Goal: Information Seeking & Learning: Learn about a topic

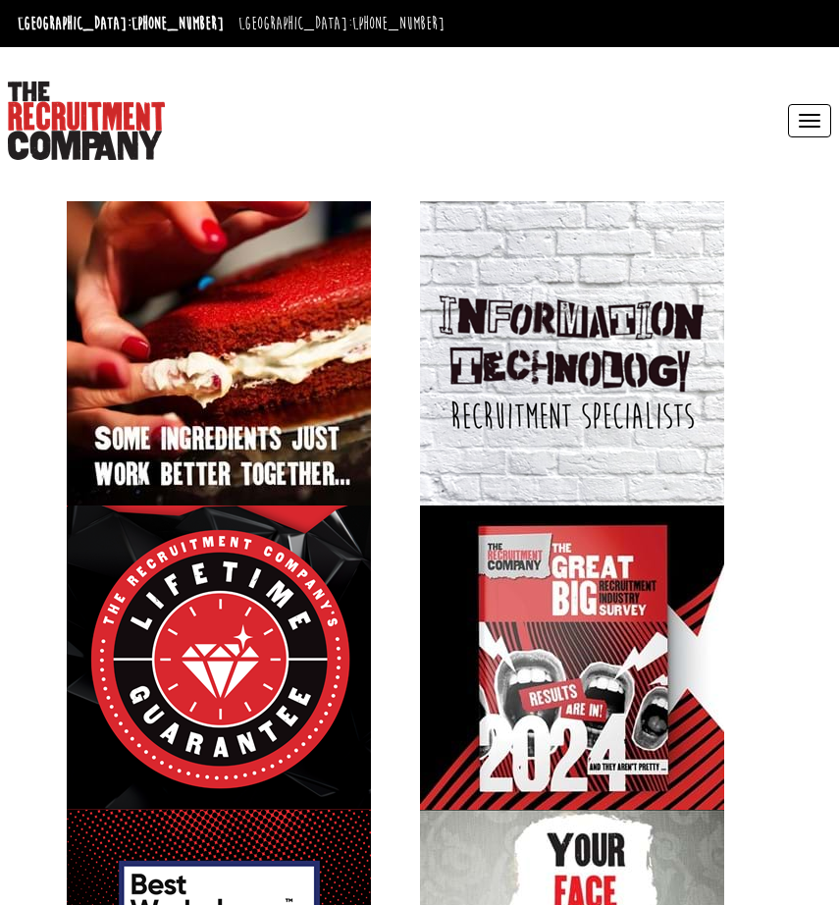
click at [801, 118] on button "Toggle navigation" at bounding box center [809, 120] width 43 height 33
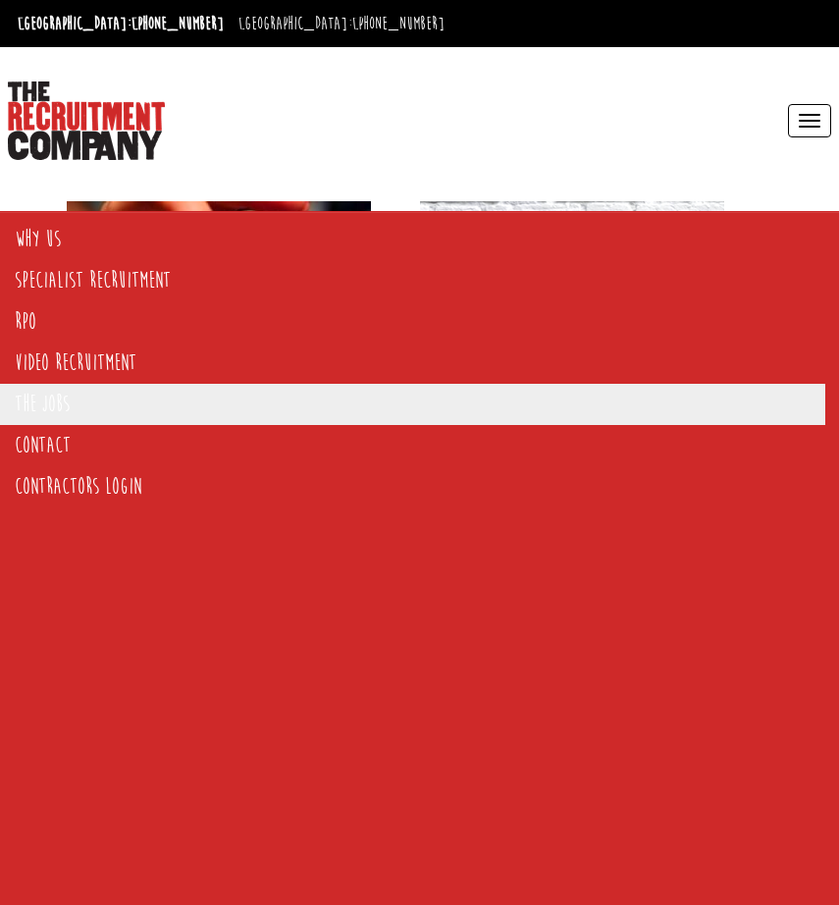
click at [101, 394] on link "The Jobs" at bounding box center [412, 404] width 825 height 41
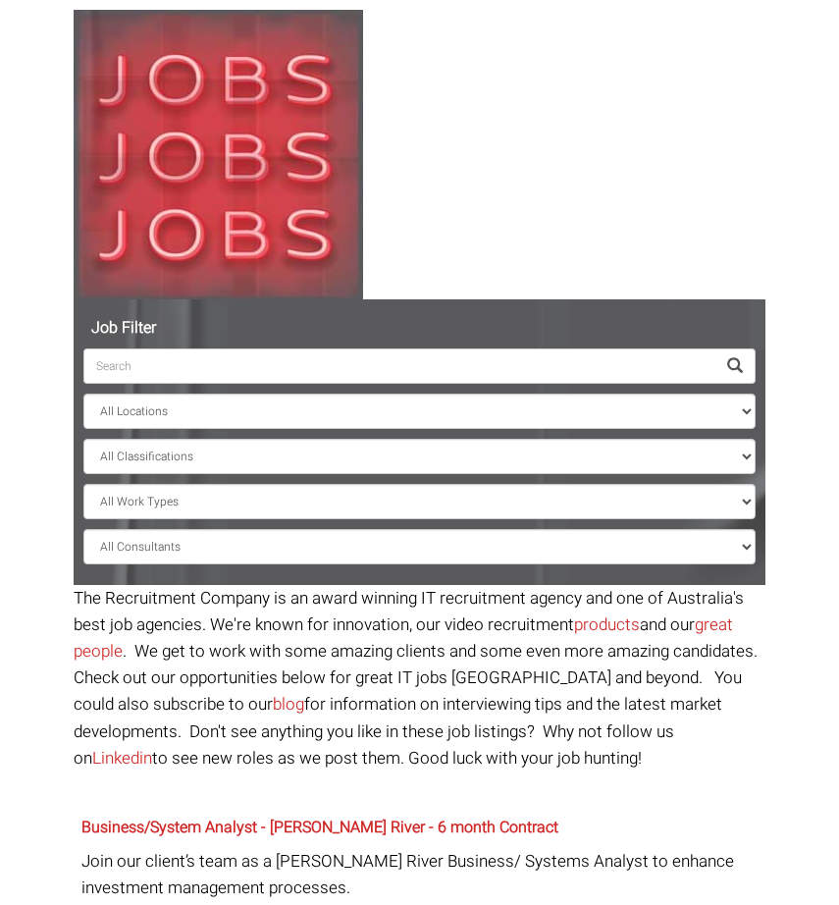
scroll to position [241, 0]
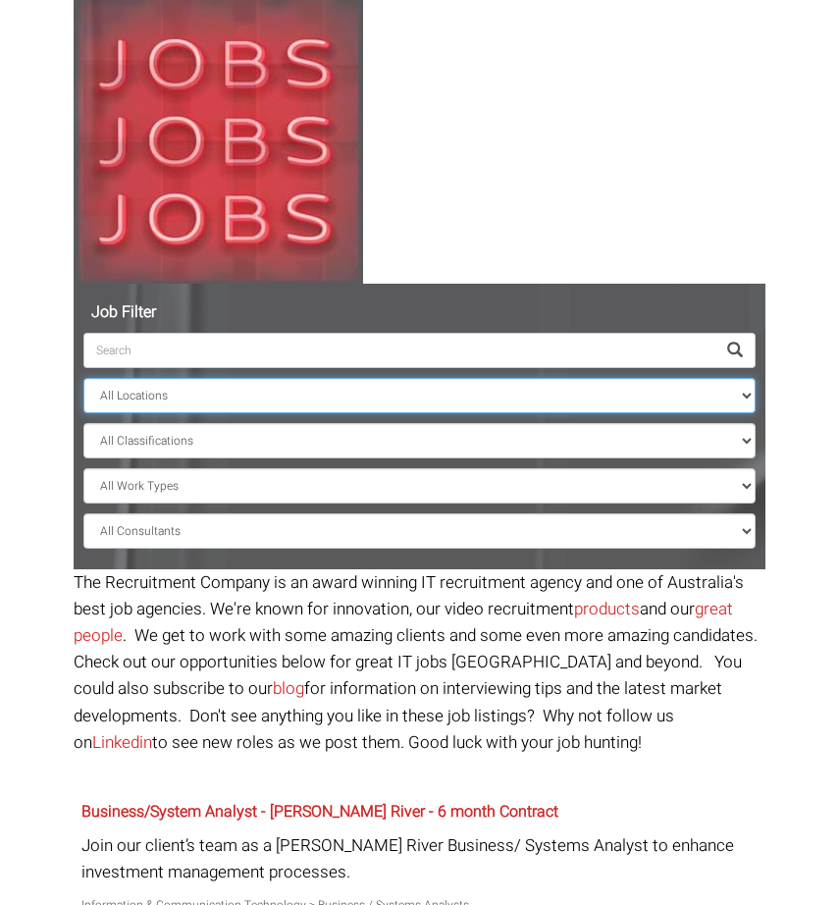
select select "[GEOGRAPHIC_DATA]"
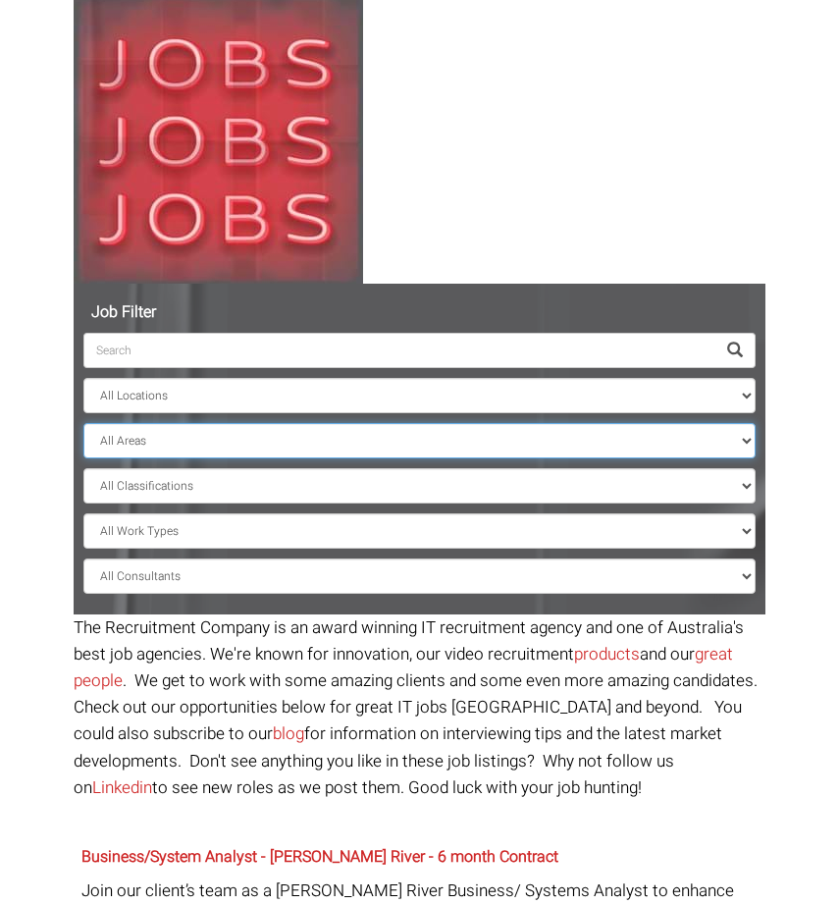
select select "[GEOGRAPHIC_DATA]"
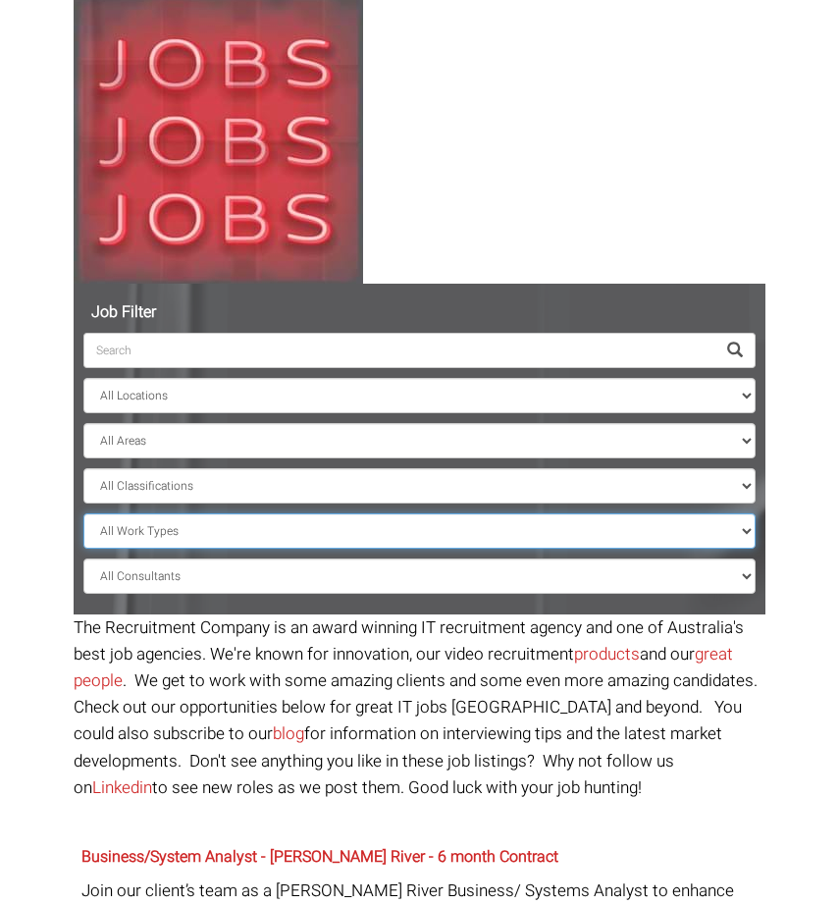
select select "Full Time"
select select "? string:[GEOGRAPHIC_DATA] ?"
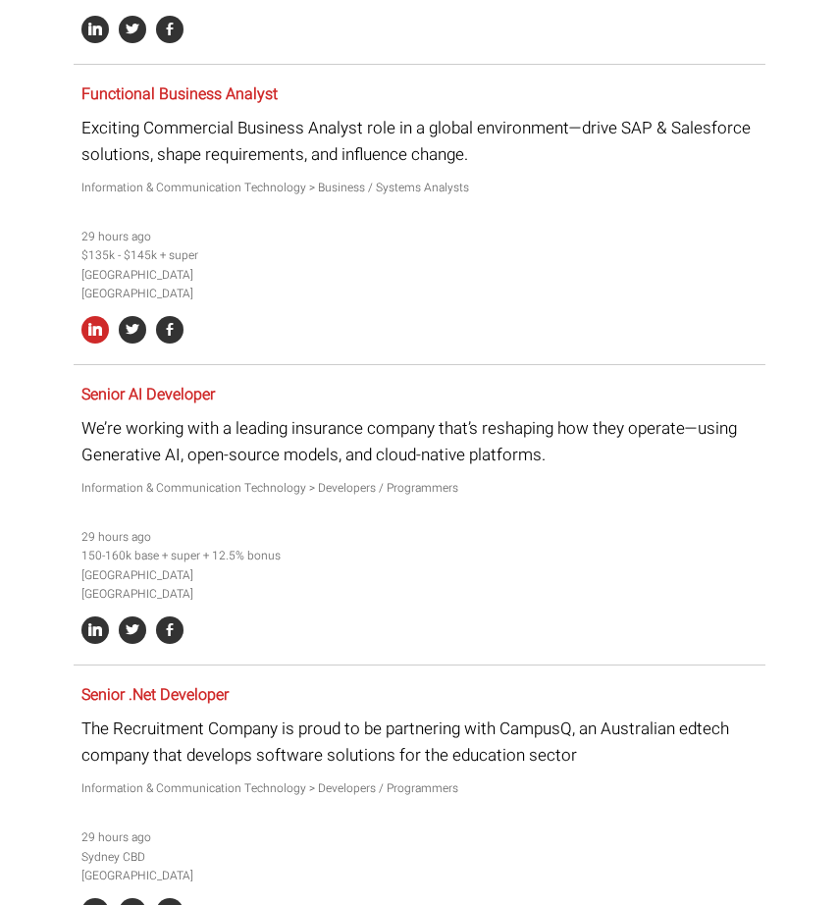
scroll to position [1861, 0]
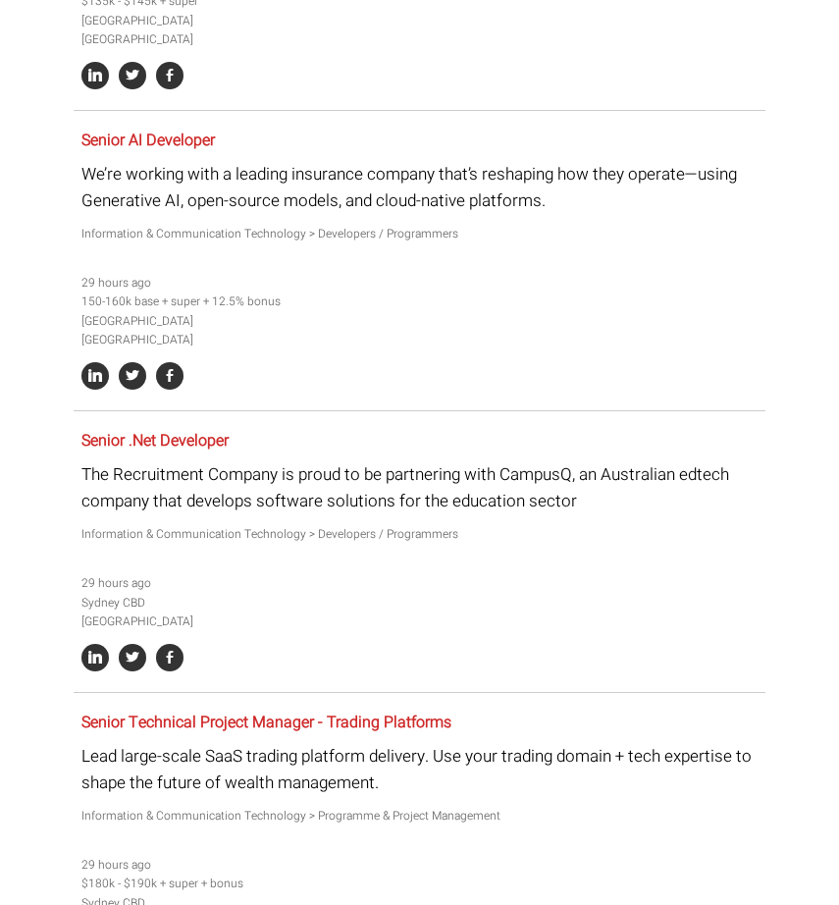
scroll to position [2118, 0]
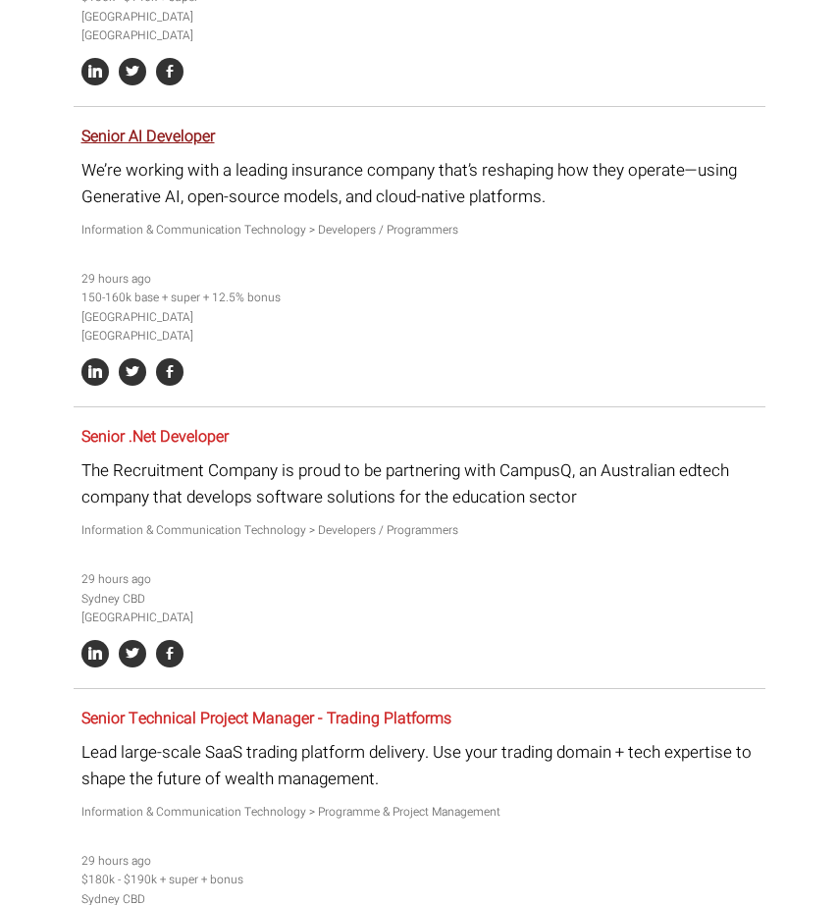
click at [156, 127] on link "Senior AI Developer" at bounding box center [147, 137] width 133 height 24
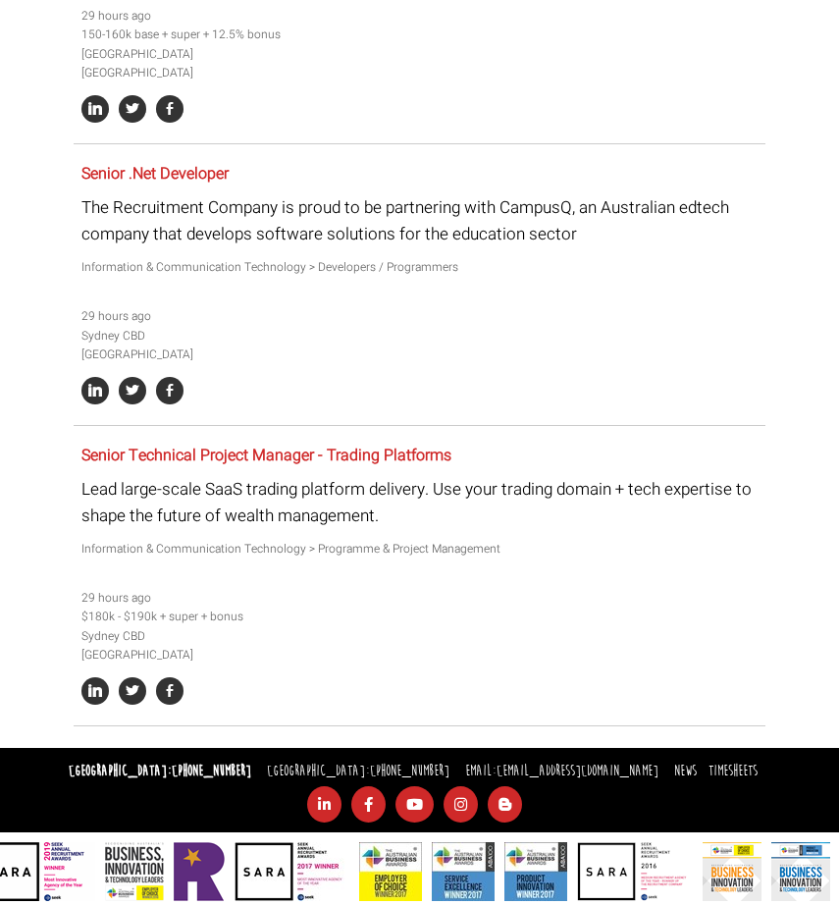
scroll to position [2380, 0]
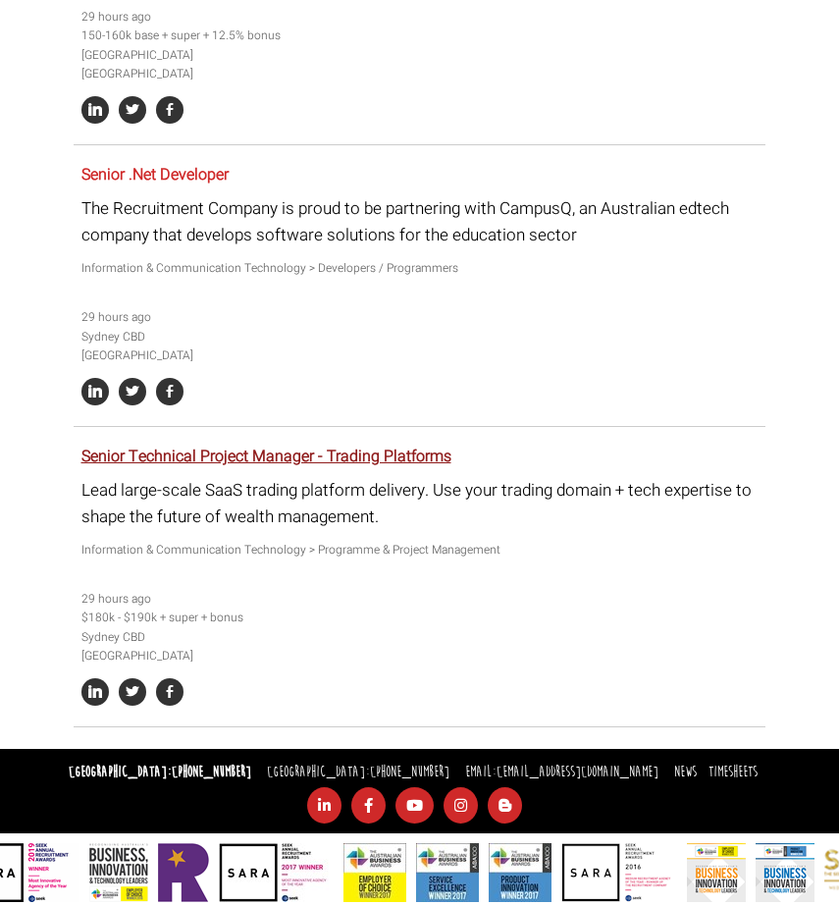
click at [182, 445] on link "Senior Technical Project Manager - Trading Platforms" at bounding box center [266, 457] width 370 height 24
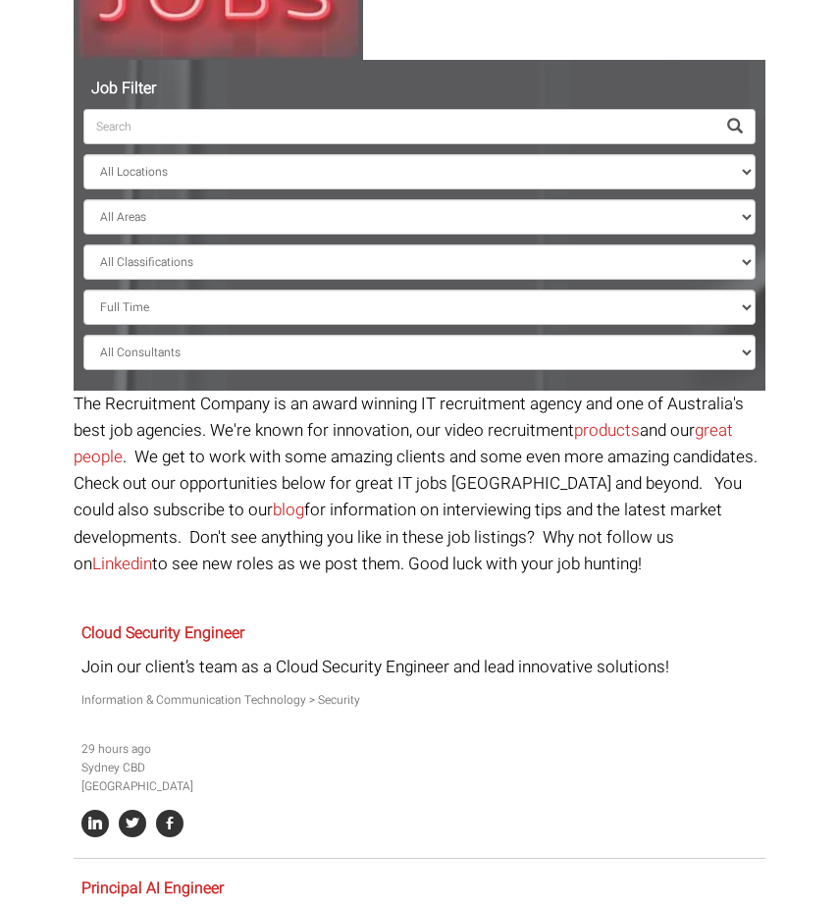
scroll to position [451, 0]
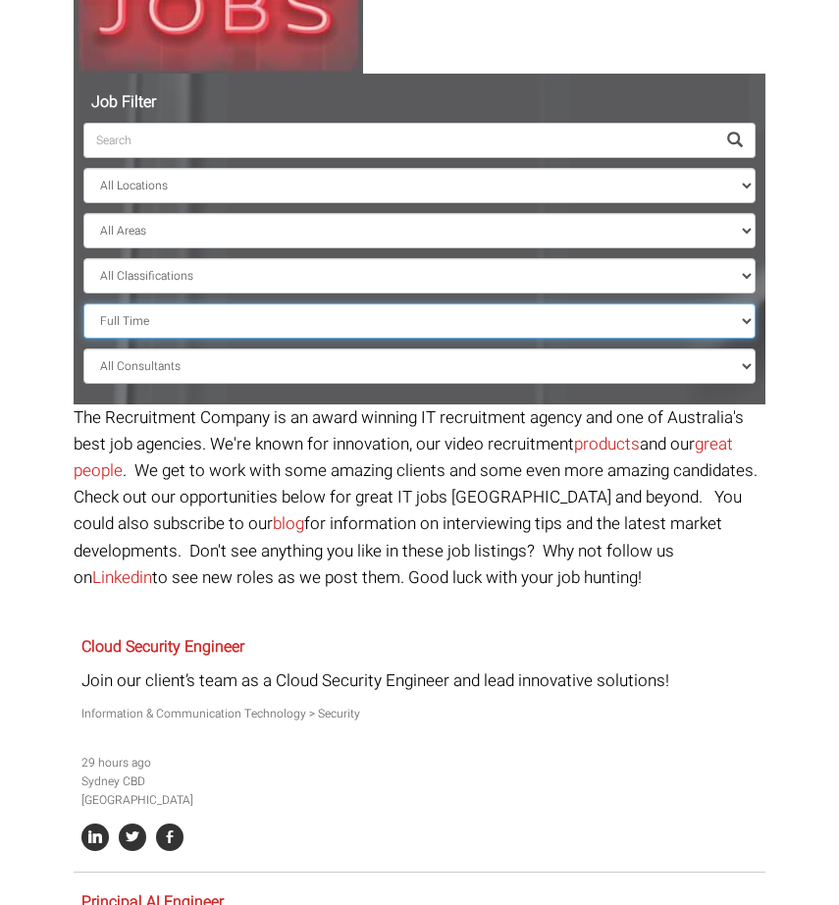
select select "Contract / Temp"
select select "? string:[GEOGRAPHIC_DATA] ?"
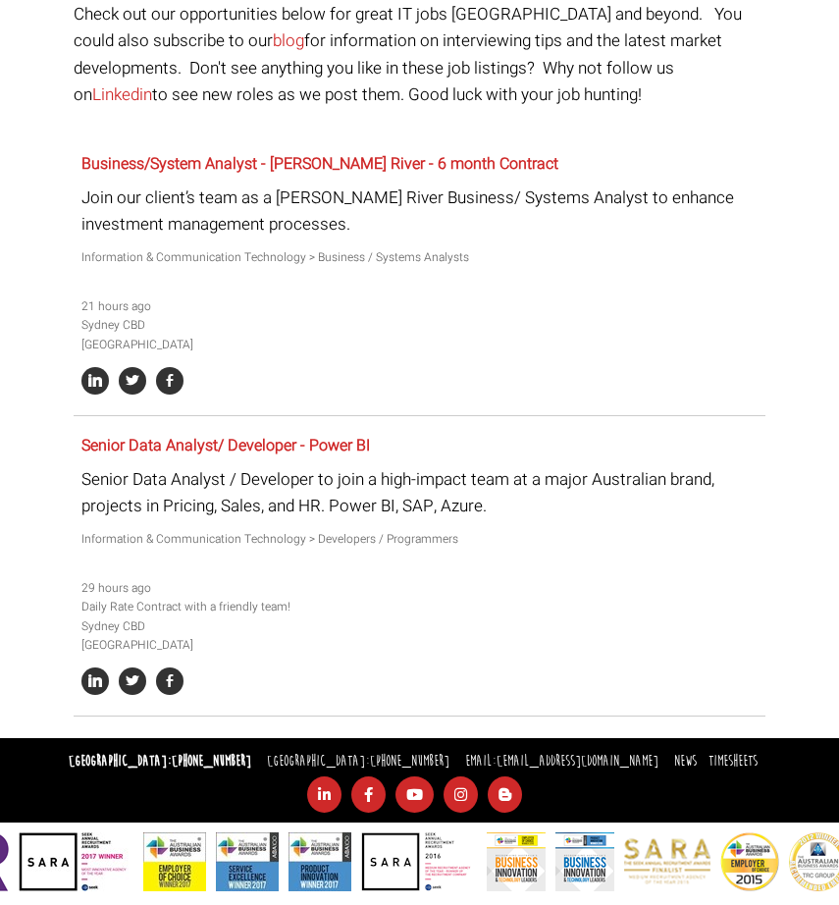
scroll to position [933, 0]
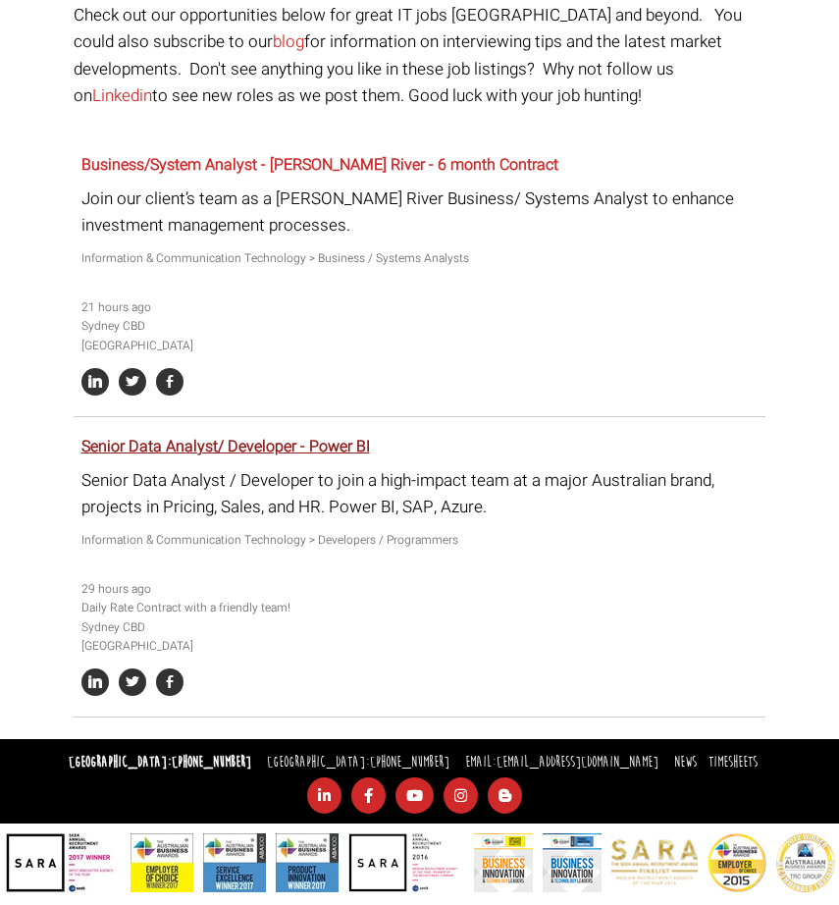
click at [322, 437] on link "Senior Data Analyst/ Developer - Power BI" at bounding box center [225, 447] width 289 height 24
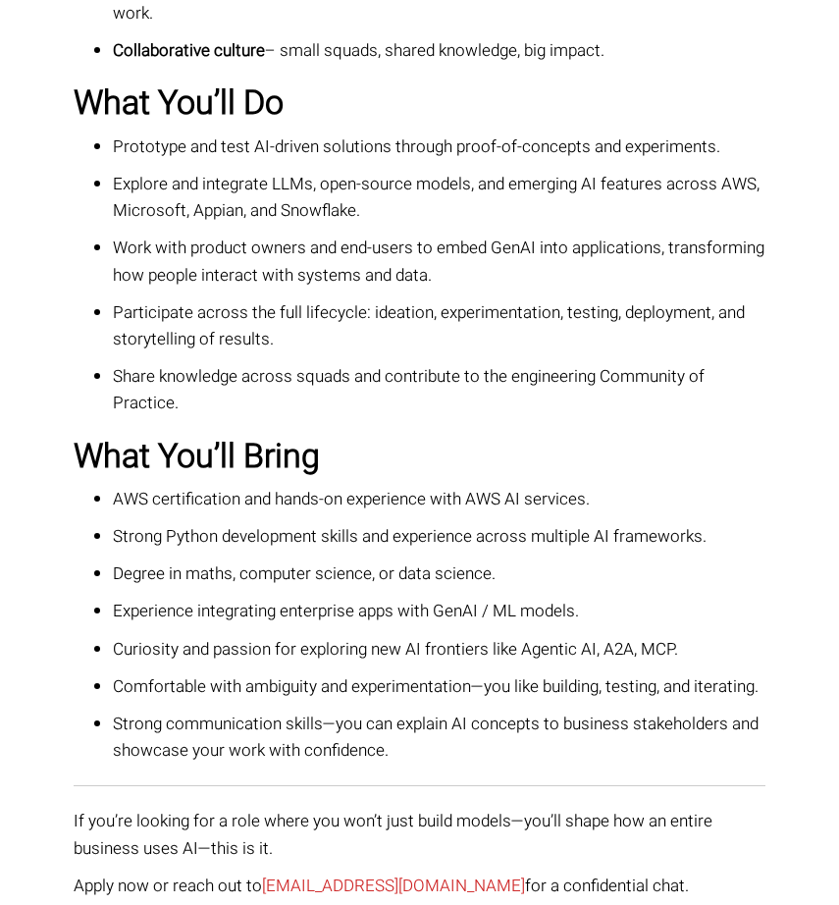
scroll to position [710, 0]
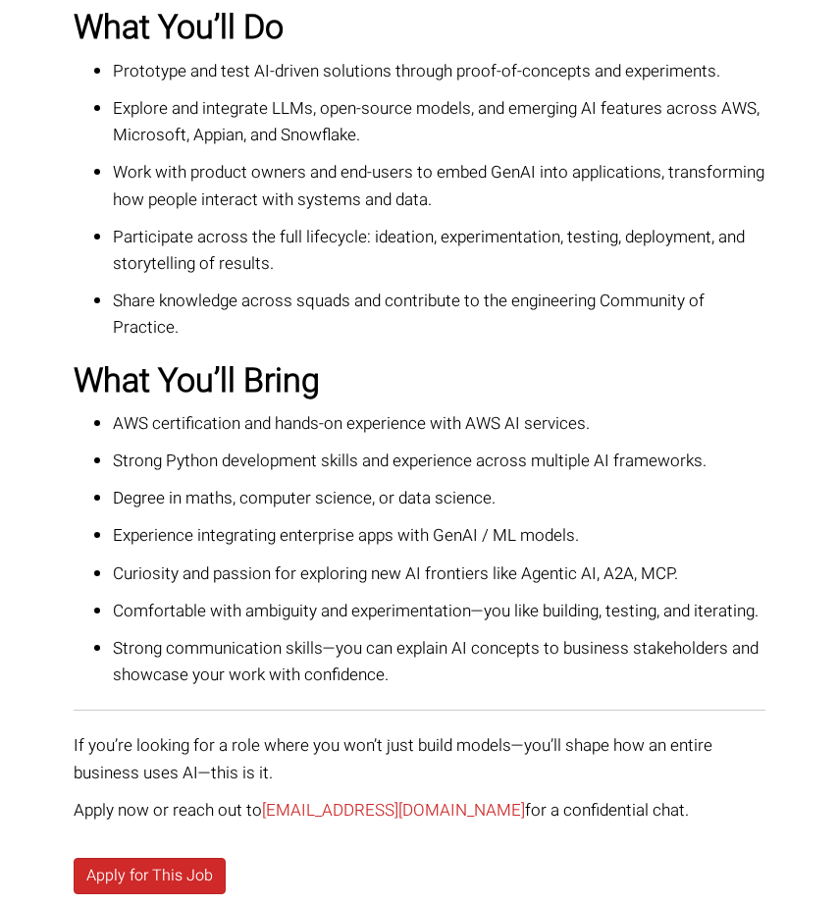
click at [342, 426] on p "AWS certification and hands-on experience with AWS AI services." at bounding box center [439, 423] width 653 height 26
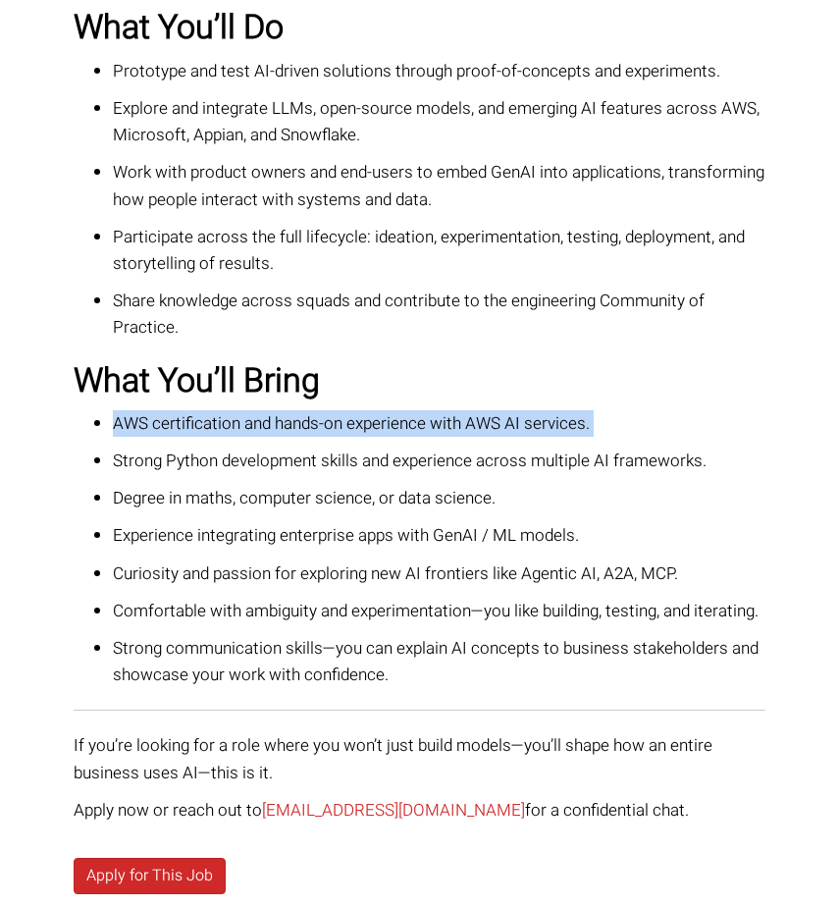
click at [384, 420] on p "AWS certification and hands-on experience with AWS AI services." at bounding box center [439, 423] width 653 height 26
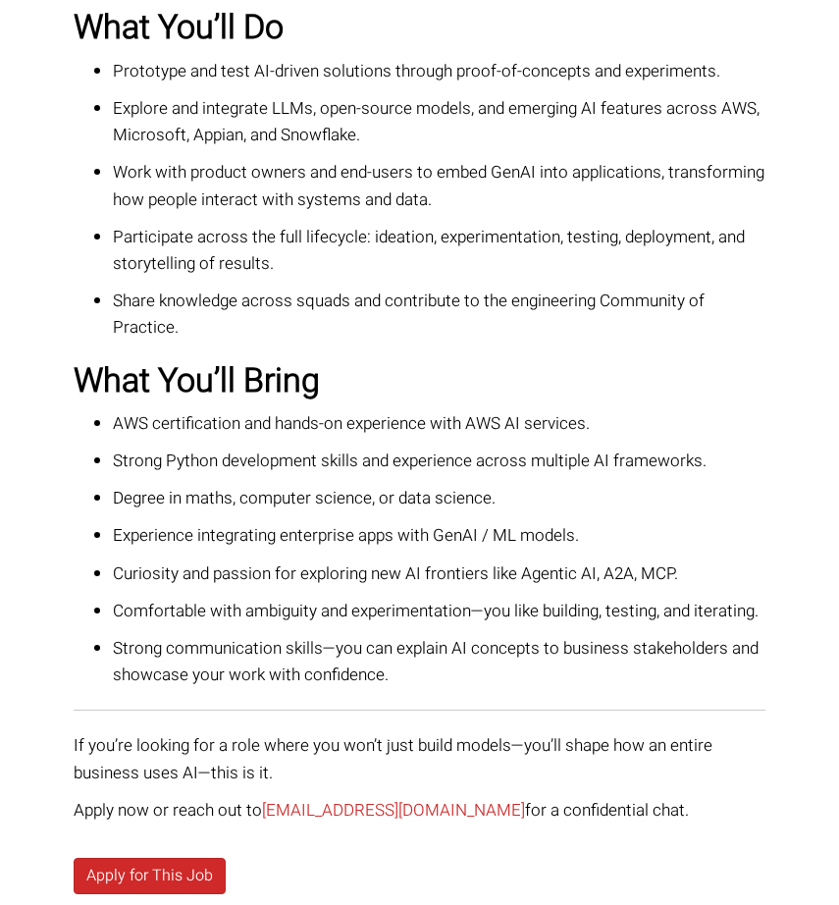
click at [347, 462] on p "Strong Python development skills and experience across multiple AI frameworks." at bounding box center [439, 461] width 653 height 26
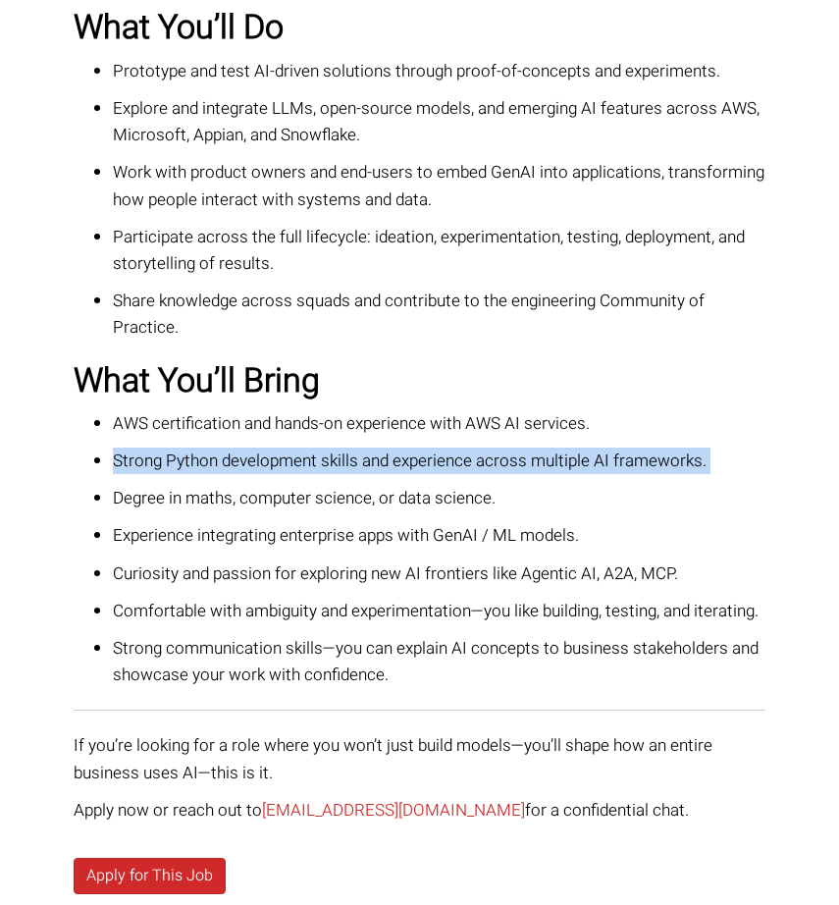
click at [391, 461] on p "Strong Python development skills and experience across multiple AI frameworks." at bounding box center [439, 461] width 653 height 26
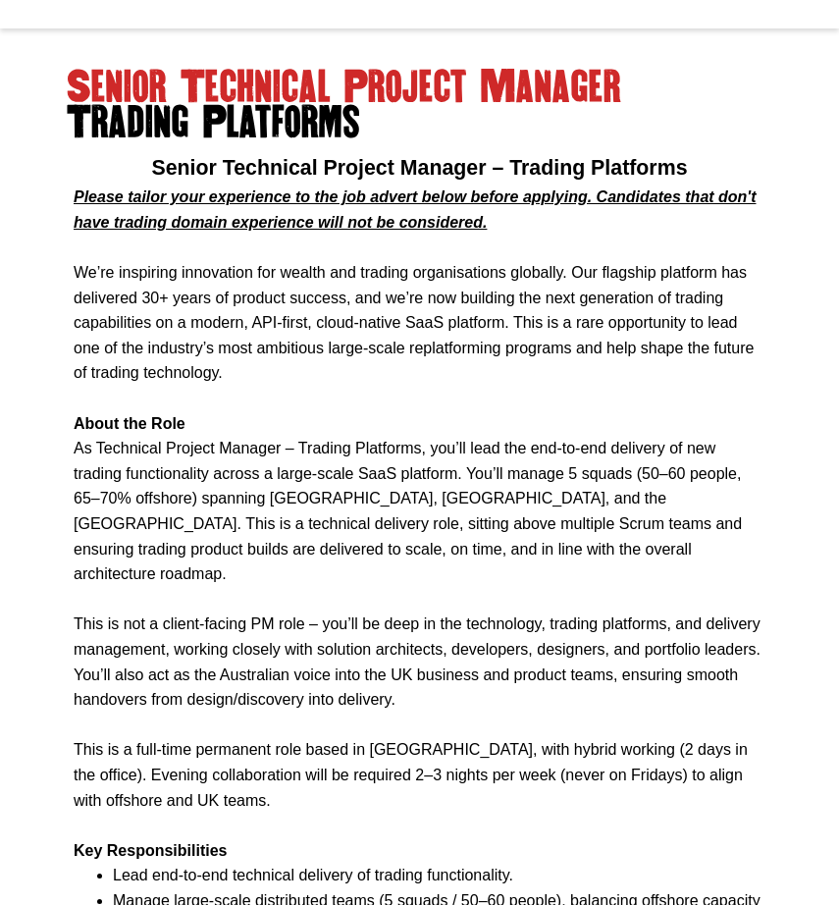
scroll to position [619, 0]
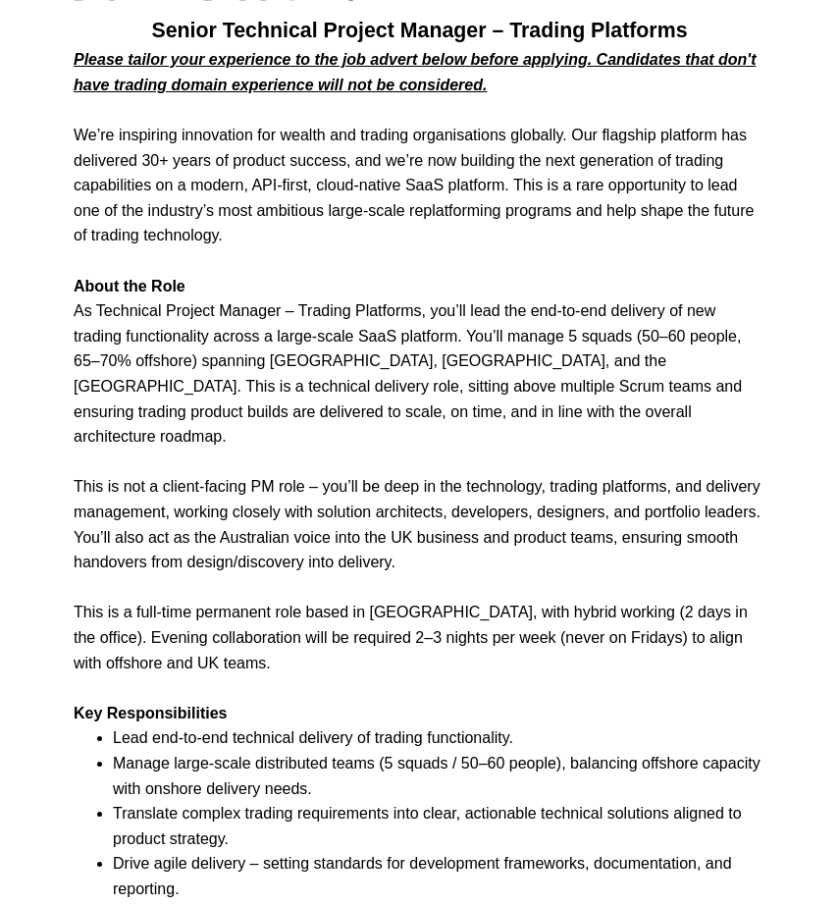
click at [333, 450] on p "This is not a client-facing PM role – you’ll be deep in the technology, trading…" at bounding box center [420, 513] width 692 height 126
click at [372, 354] on p "About the Role As Technical Project Manager – Trading Platforms, you’ll lead th…" at bounding box center [420, 362] width 692 height 176
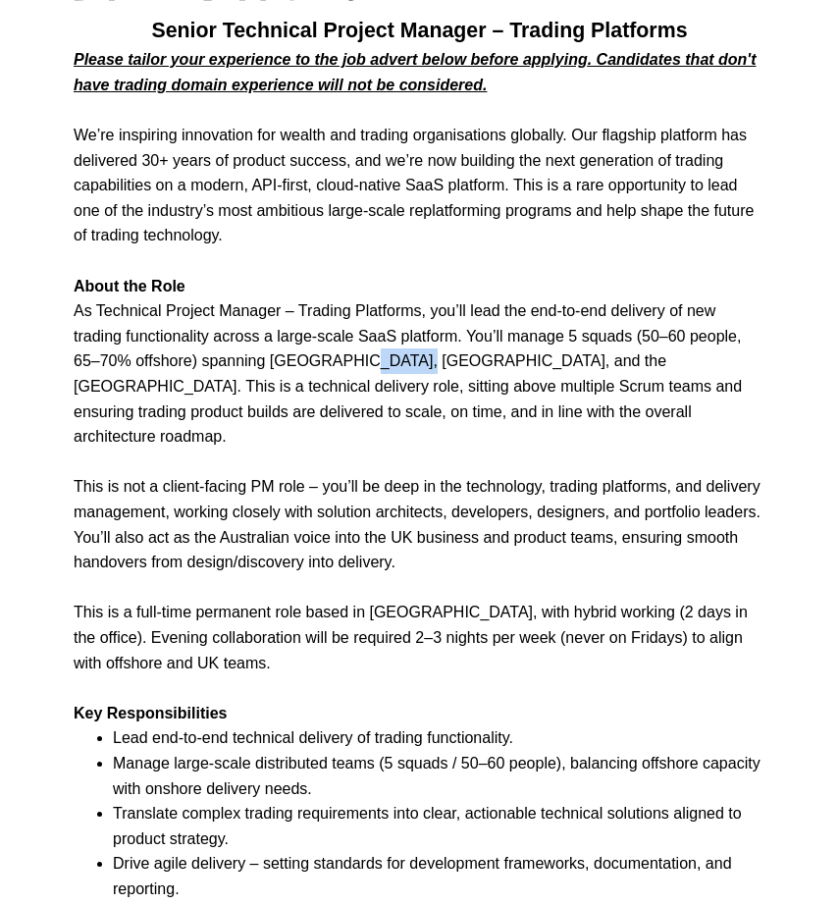
click at [372, 354] on p "About the Role As Technical Project Manager – Trading Platforms, you’ll lead th…" at bounding box center [420, 362] width 692 height 176
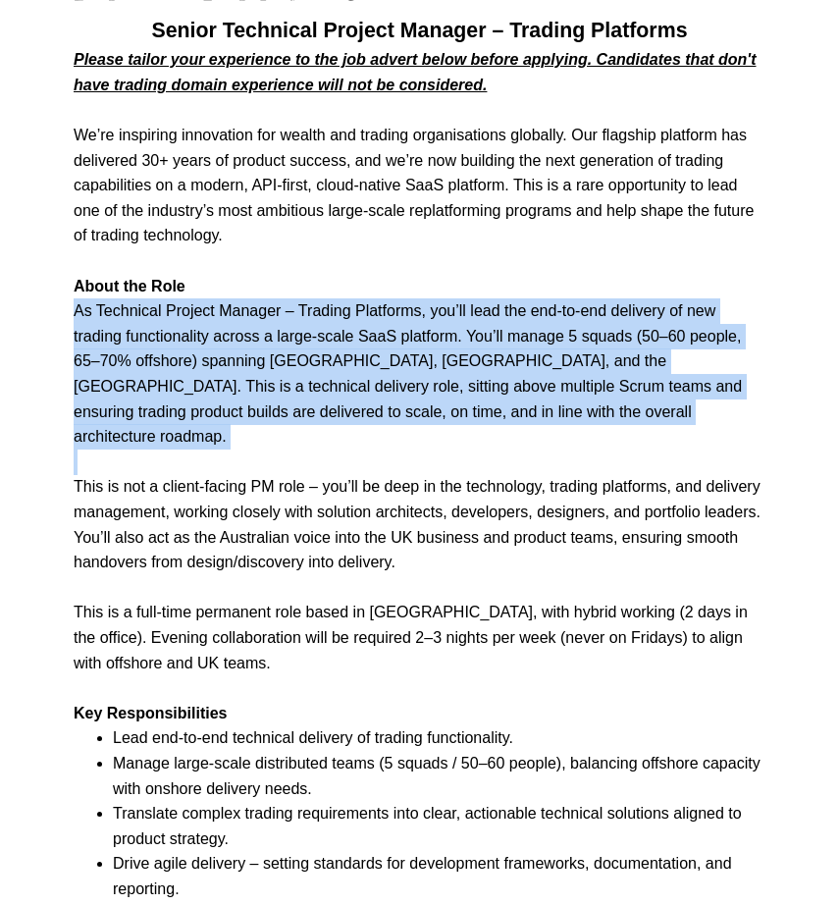
click at [358, 457] on p "This is not a client-facing PM role – you’ll be deep in the technology, trading…" at bounding box center [420, 513] width 692 height 126
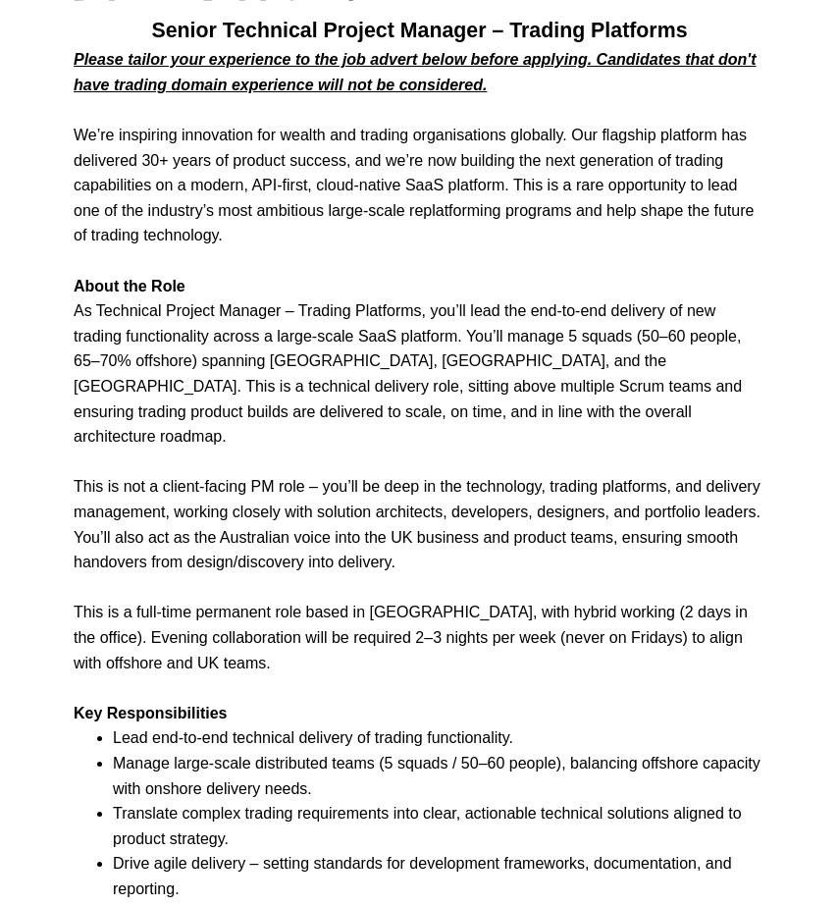
click at [358, 457] on p "This is not a client-facing PM role – you’ll be deep in the technology, trading…" at bounding box center [420, 513] width 692 height 126
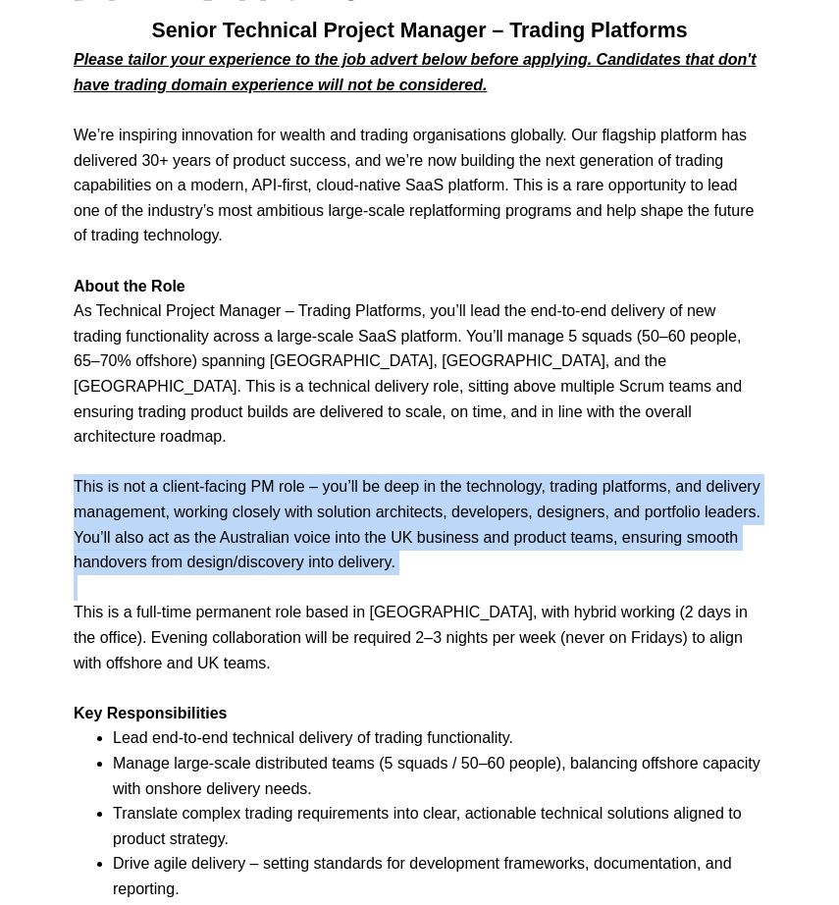
click at [343, 575] on p "This is a full-time permanent role based in Sydney, with hybrid working (2 days…" at bounding box center [420, 625] width 692 height 100
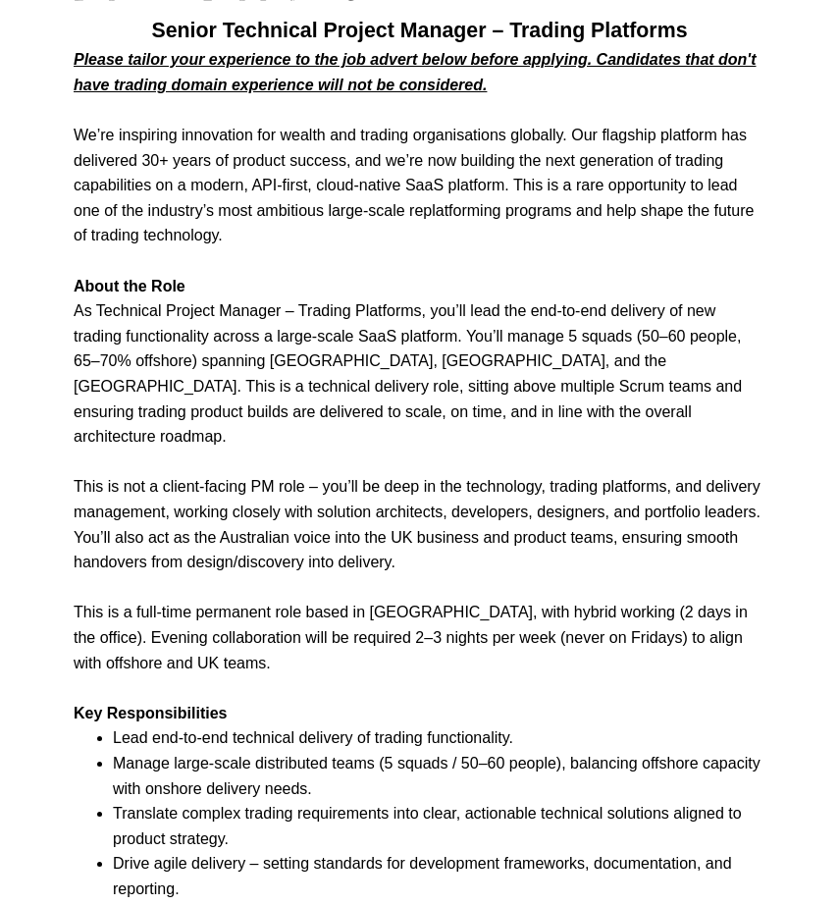
click at [343, 587] on p "This is a full-time permanent role based in Sydney, with hybrid working (2 days…" at bounding box center [420, 625] width 692 height 100
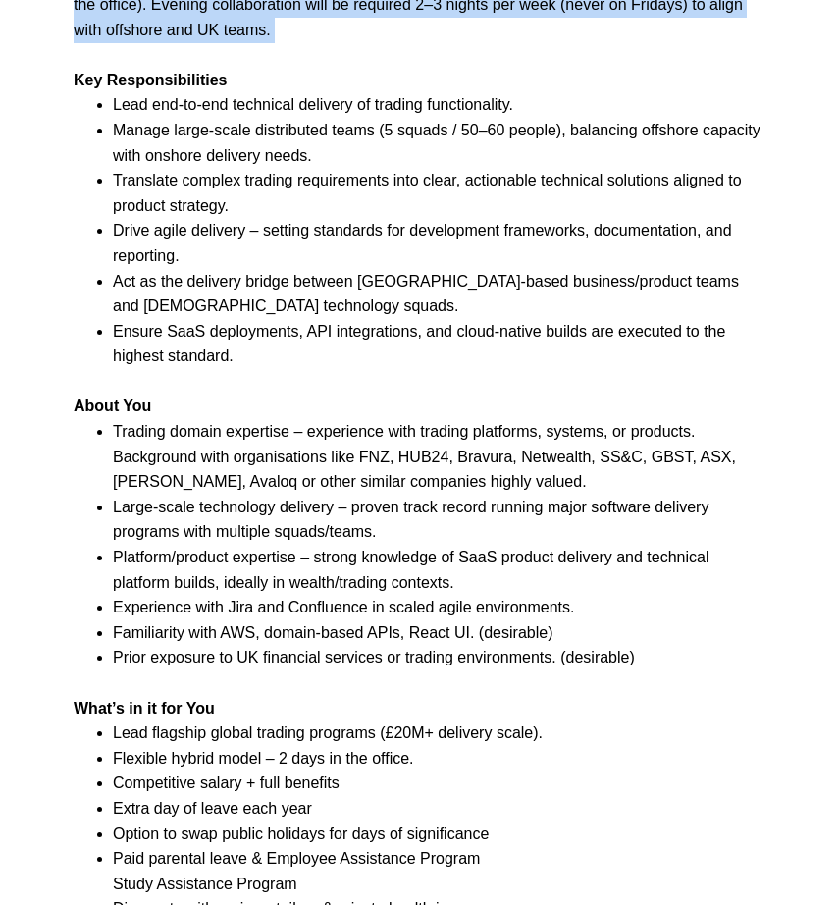
scroll to position [1257, 0]
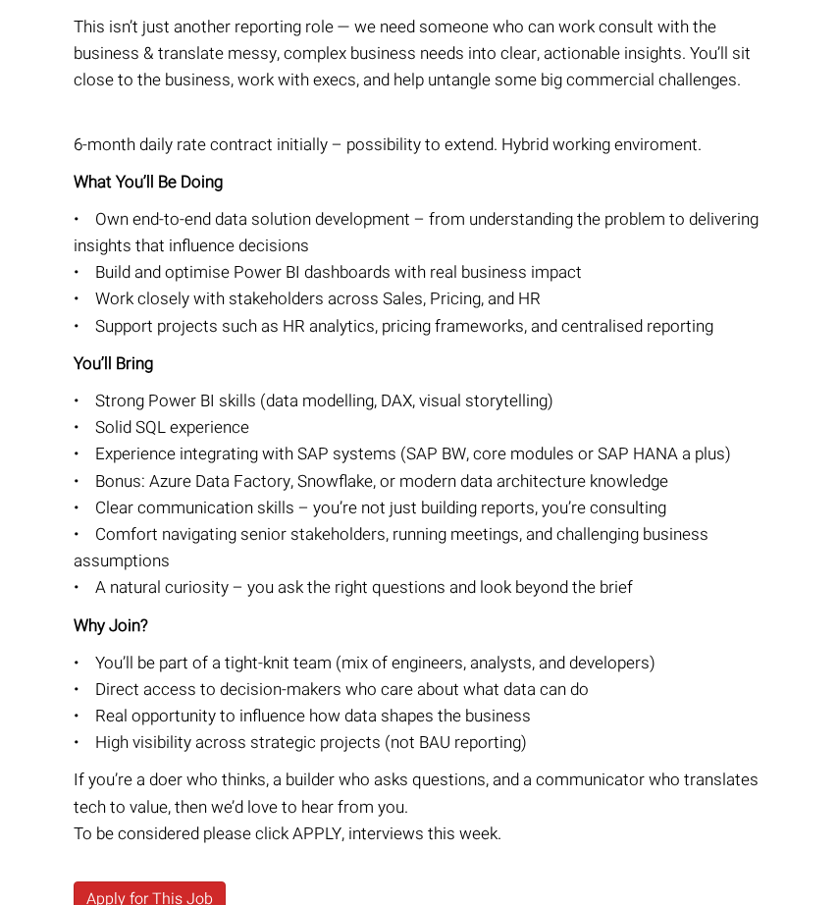
scroll to position [393, 1]
